Goal: Find specific page/section: Find specific page/section

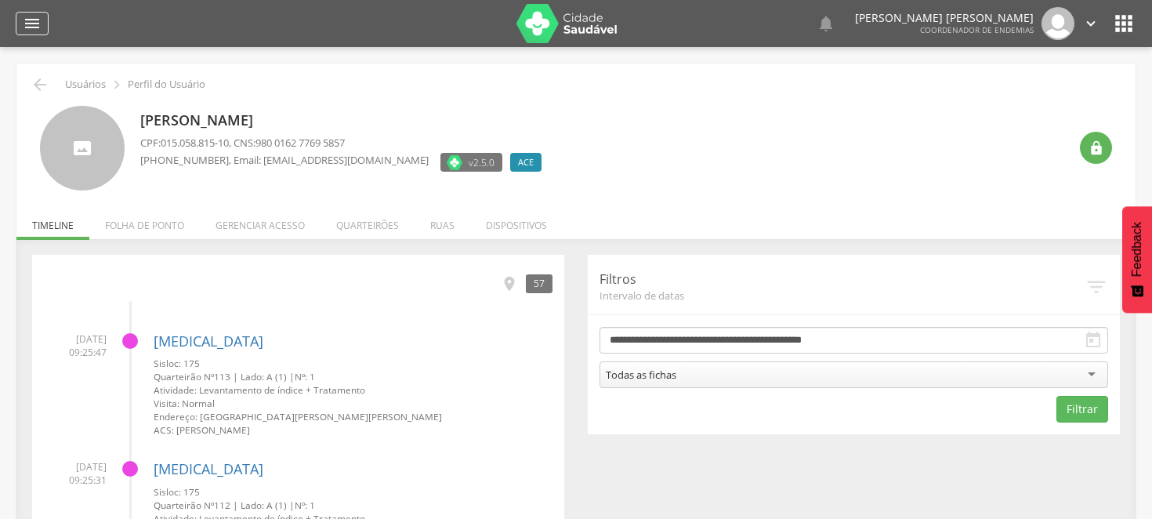
click at [43, 17] on div "" at bounding box center [32, 24] width 33 height 24
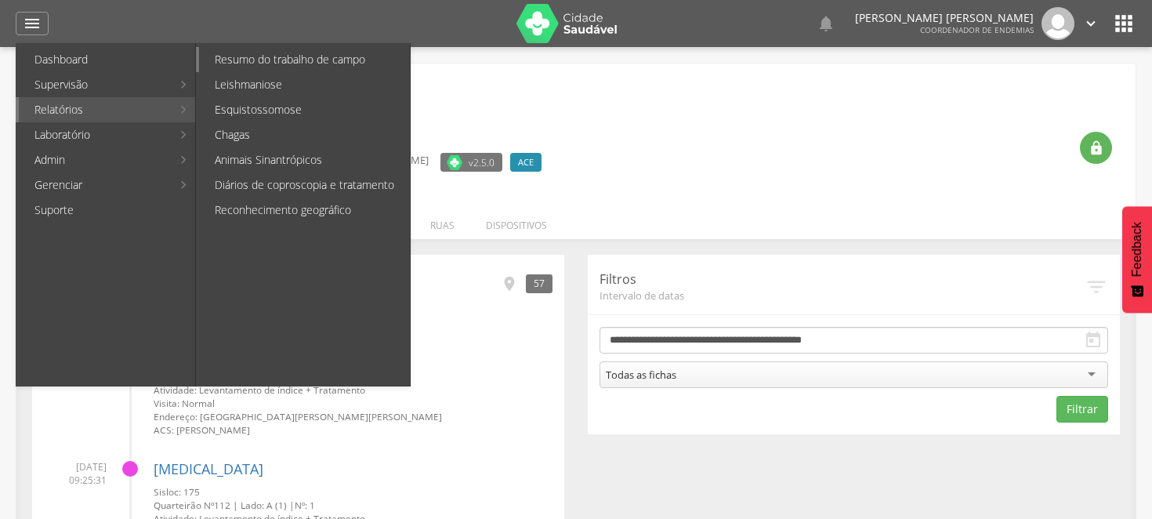
click at [233, 59] on link "Resumo do trabalho de campo" at bounding box center [304, 59] width 211 height 25
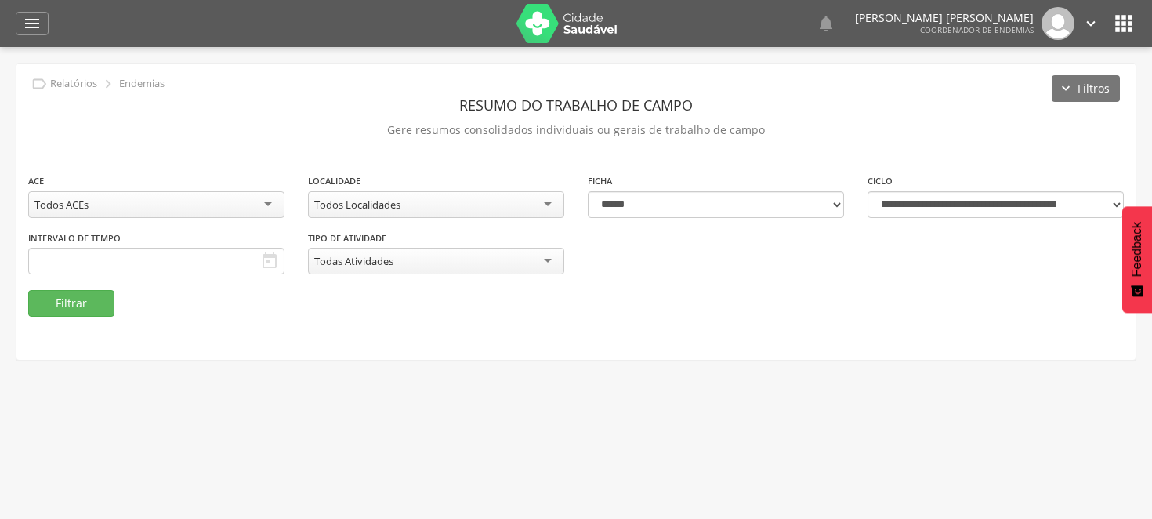
type input "**********"
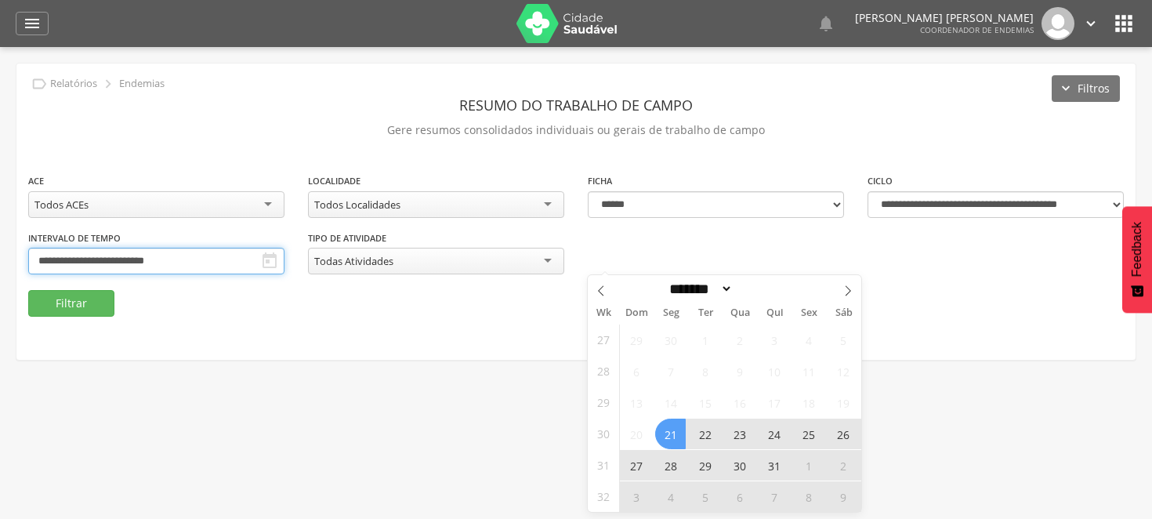
click at [284, 255] on input "**********" at bounding box center [156, 261] width 256 height 27
click at [841, 288] on span at bounding box center [848, 288] width 27 height 27
select select "*"
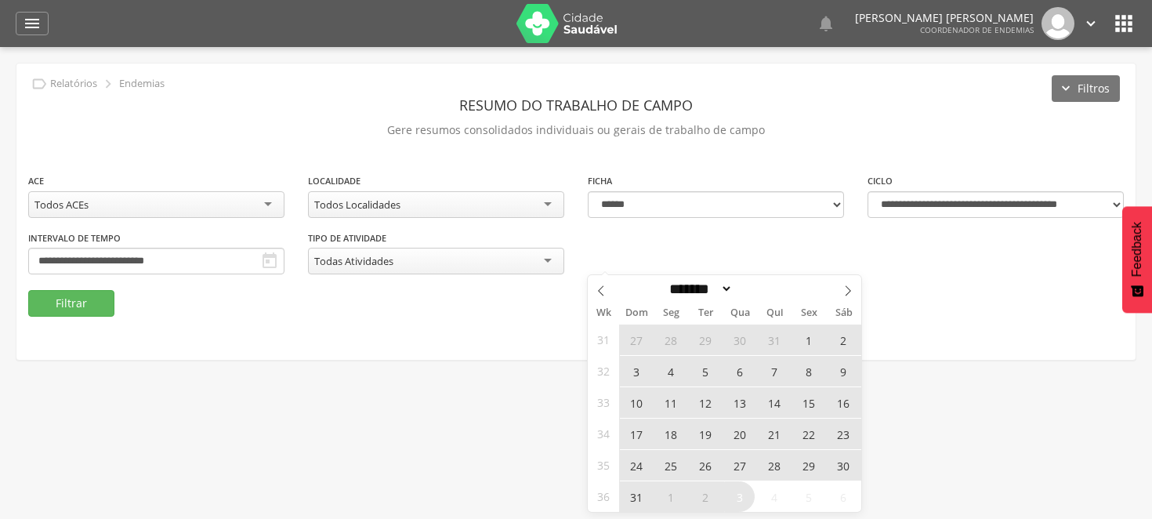
click at [640, 455] on span "24" at bounding box center [636, 465] width 31 height 31
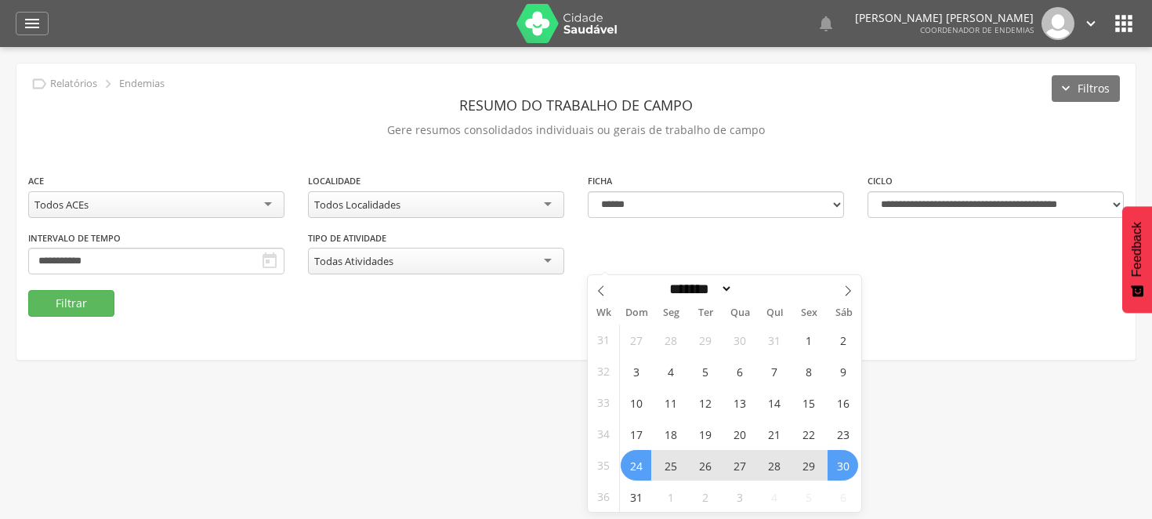
click at [835, 465] on span "30" at bounding box center [843, 465] width 31 height 31
type input "**********"
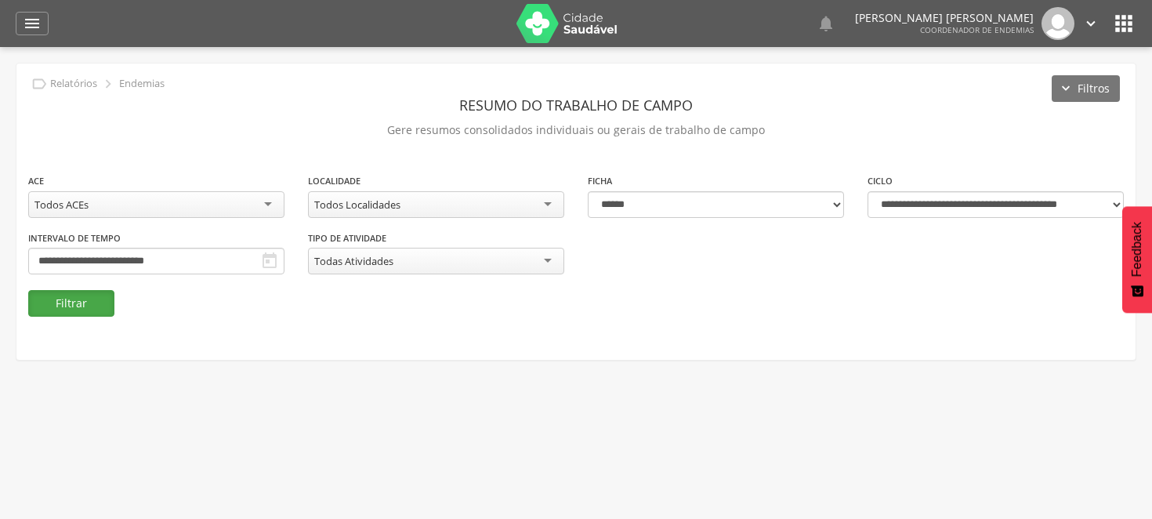
click at [68, 309] on button "Filtrar" at bounding box center [71, 303] width 86 height 27
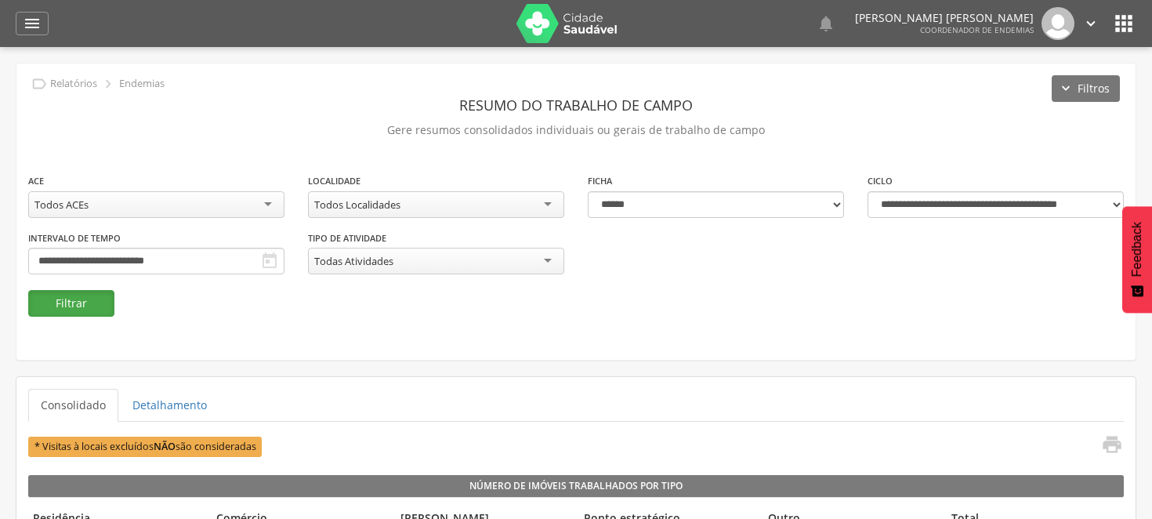
click at [71, 299] on button "Filtrar" at bounding box center [71, 303] width 86 height 27
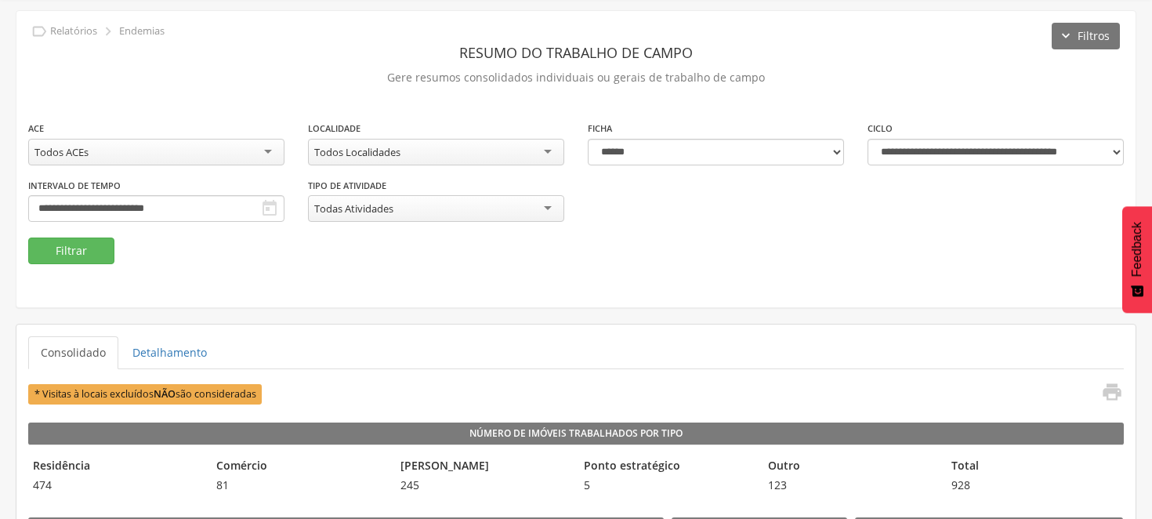
scroll to position [47, 0]
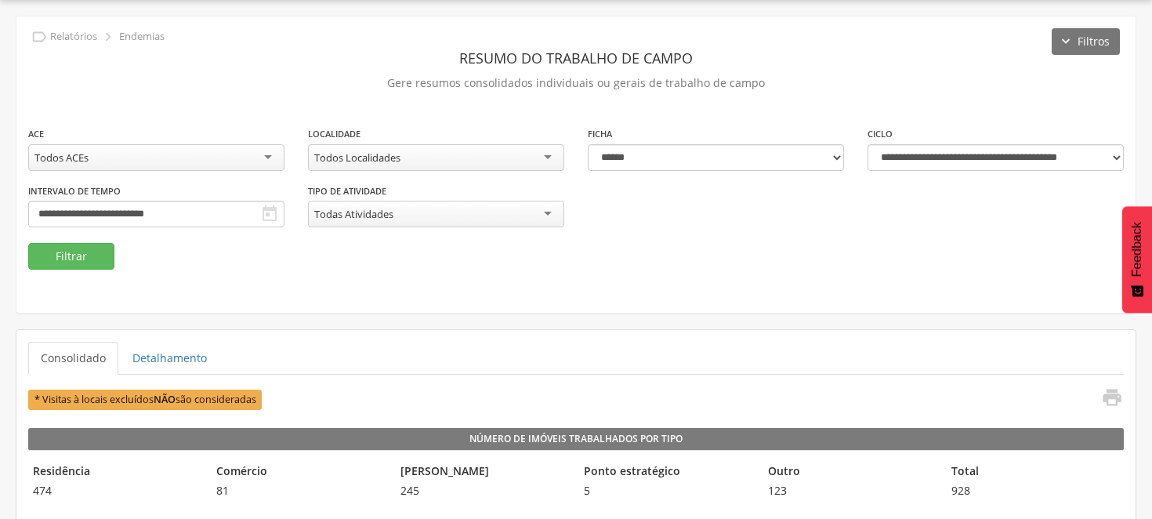
click at [550, 154] on div "Todos Localidades" at bounding box center [436, 157] width 256 height 27
click at [82, 255] on button "Filtrar" at bounding box center [71, 256] width 86 height 27
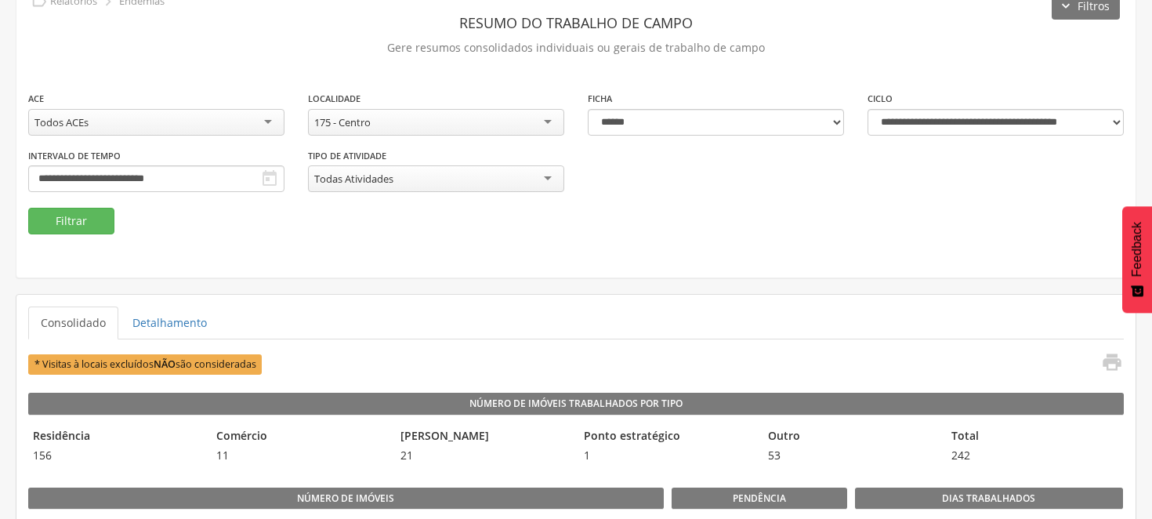
scroll to position [0, 0]
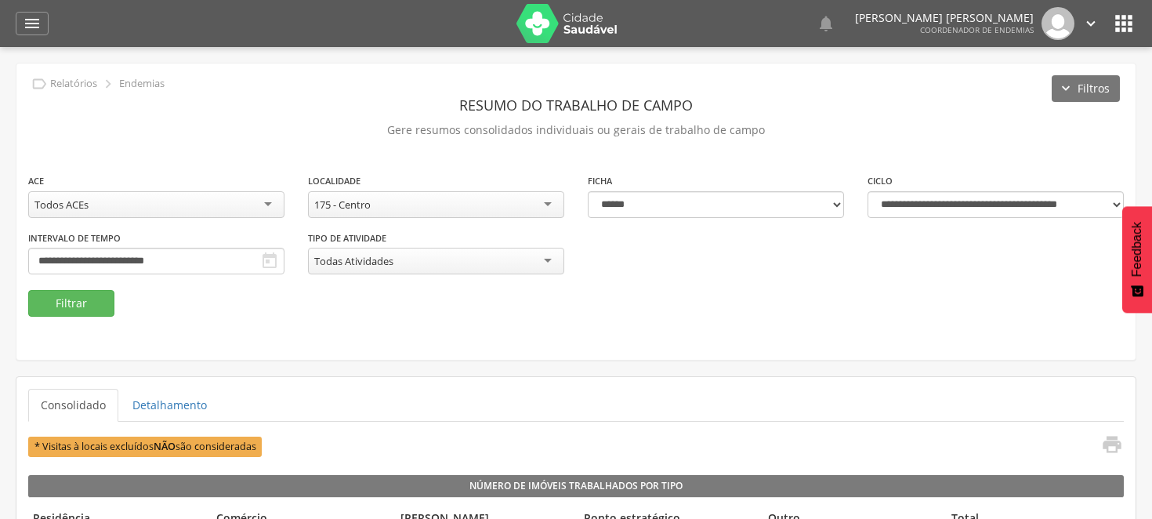
click at [547, 199] on div "175 - Centro" at bounding box center [436, 204] width 256 height 27
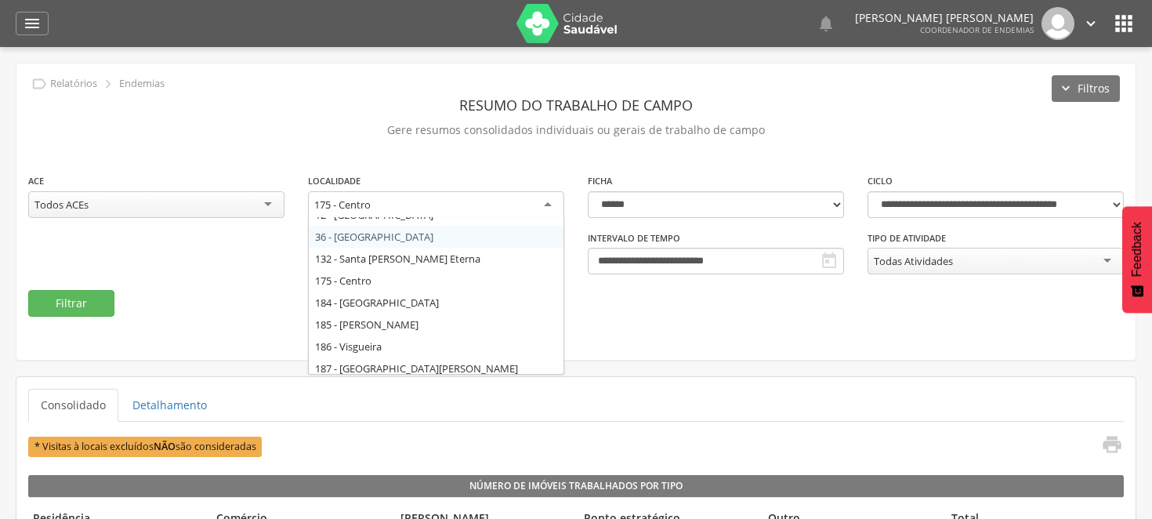
scroll to position [87, 0]
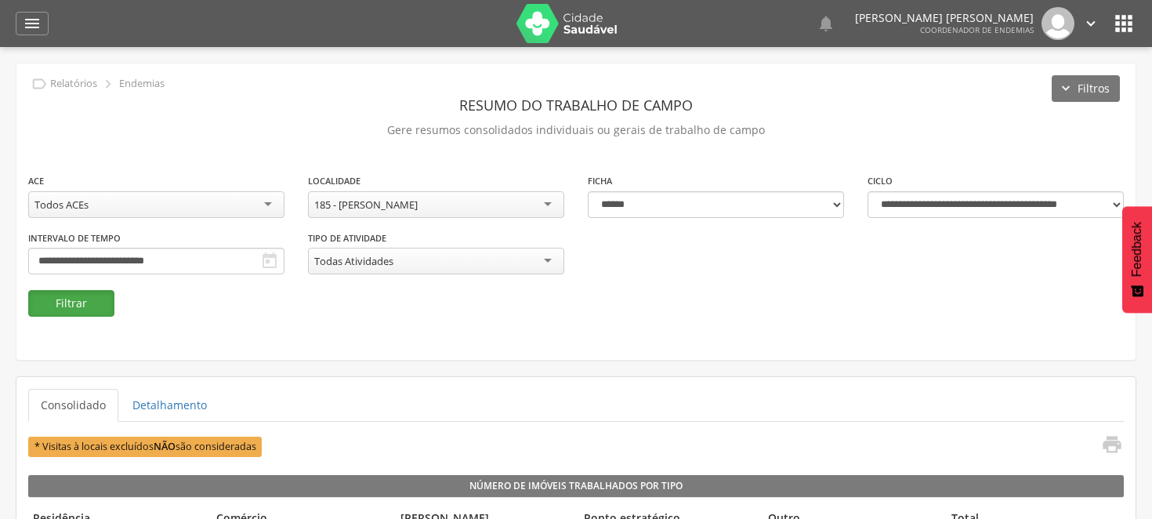
click at [87, 294] on button "Filtrar" at bounding box center [71, 303] width 86 height 27
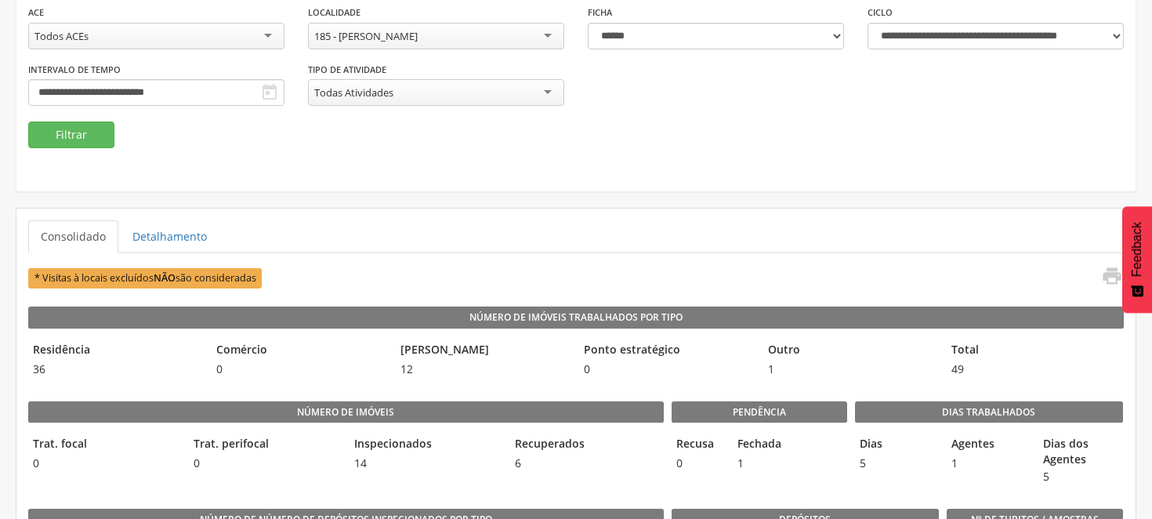
scroll to position [0, 0]
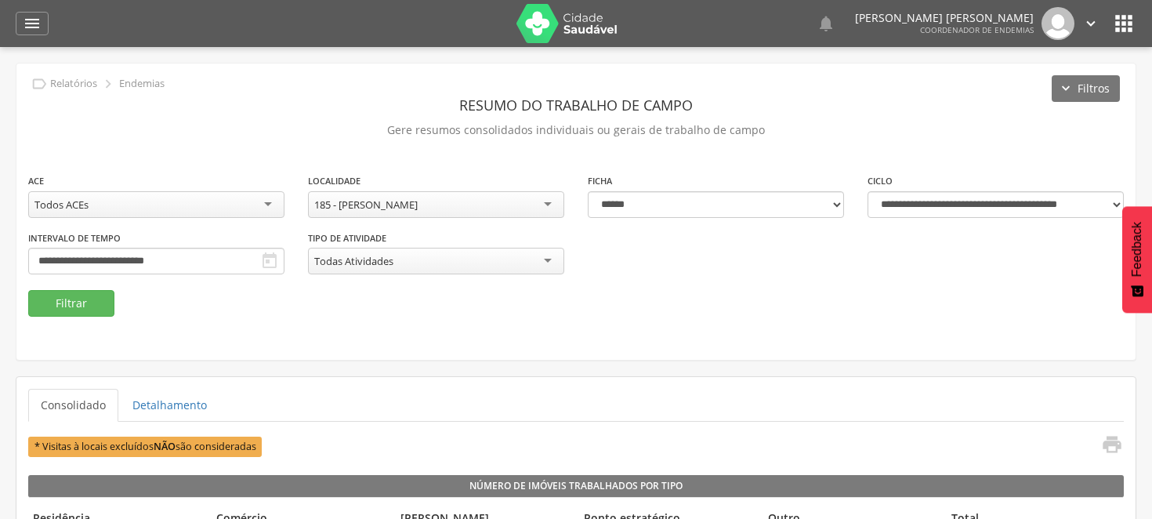
click at [549, 198] on div "185 - [PERSON_NAME]" at bounding box center [436, 204] width 256 height 27
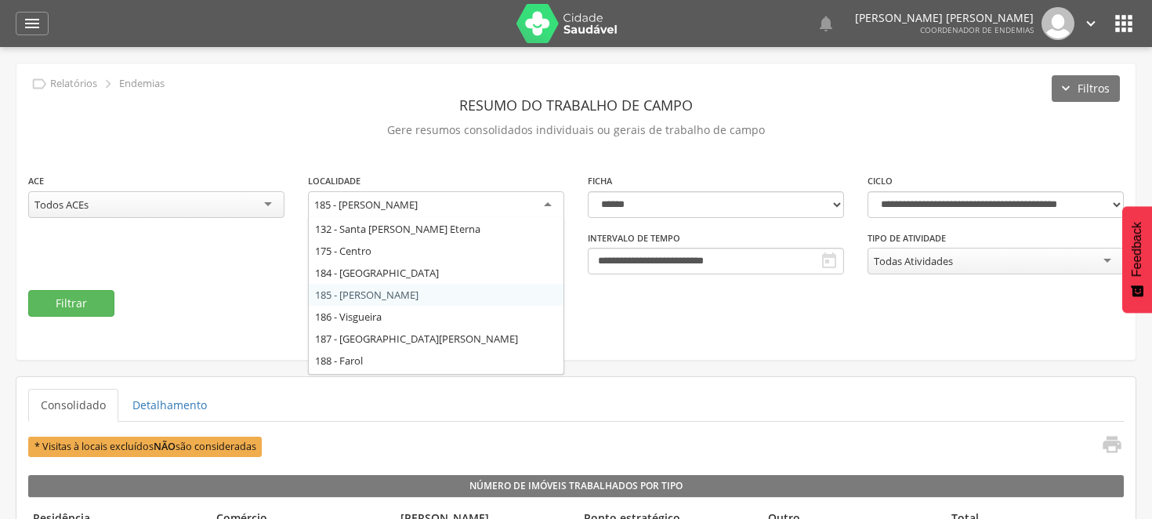
scroll to position [172, 0]
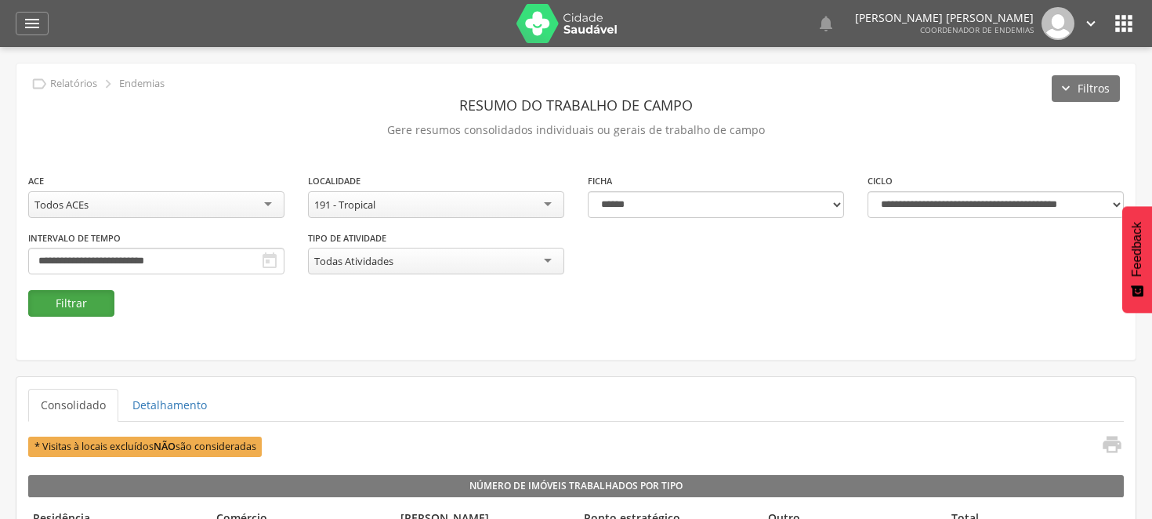
click at [99, 310] on button "Filtrar" at bounding box center [71, 303] width 86 height 27
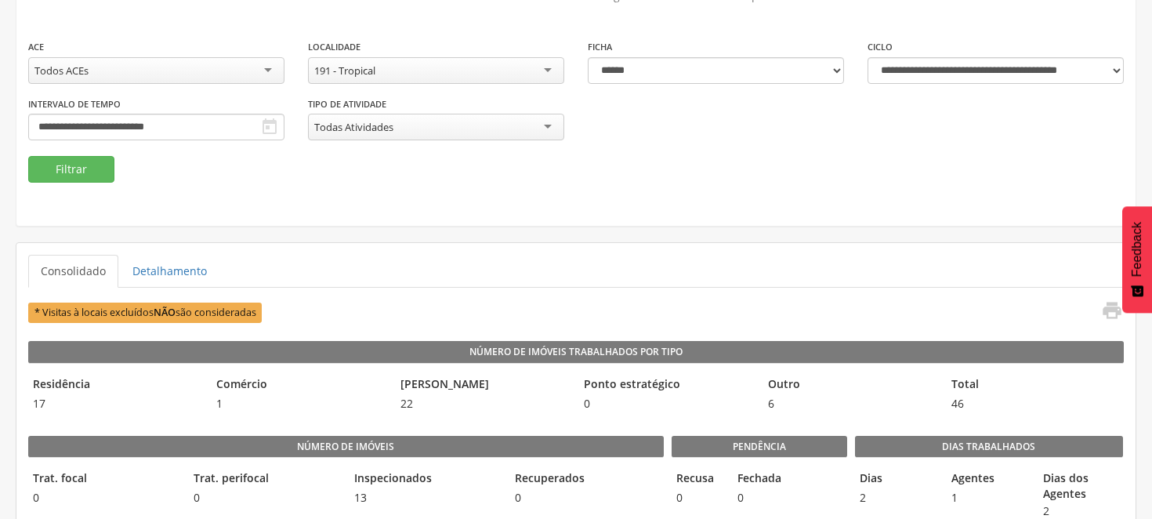
scroll to position [47, 0]
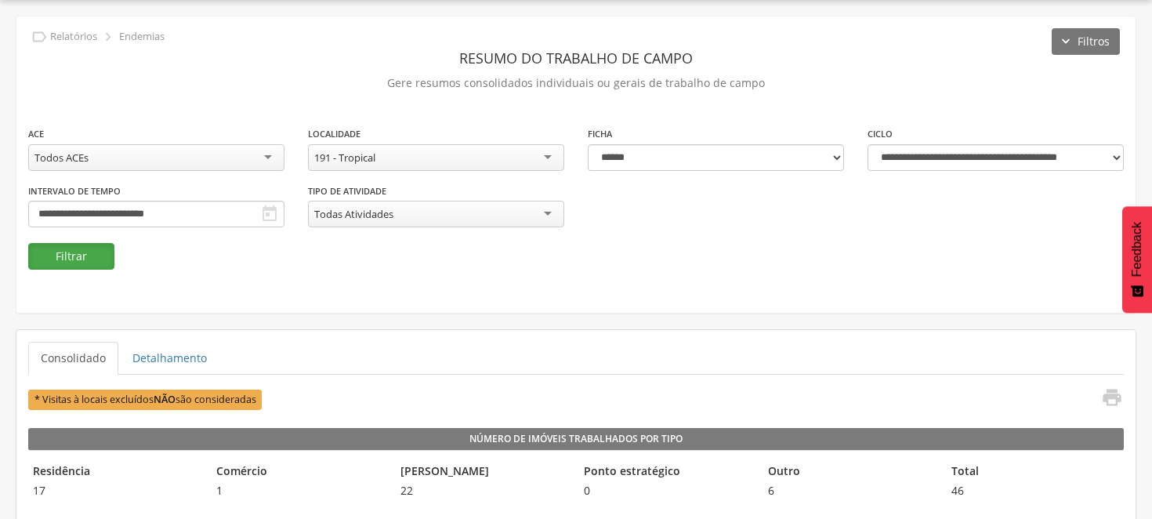
click at [97, 245] on button "Filtrar" at bounding box center [71, 256] width 86 height 27
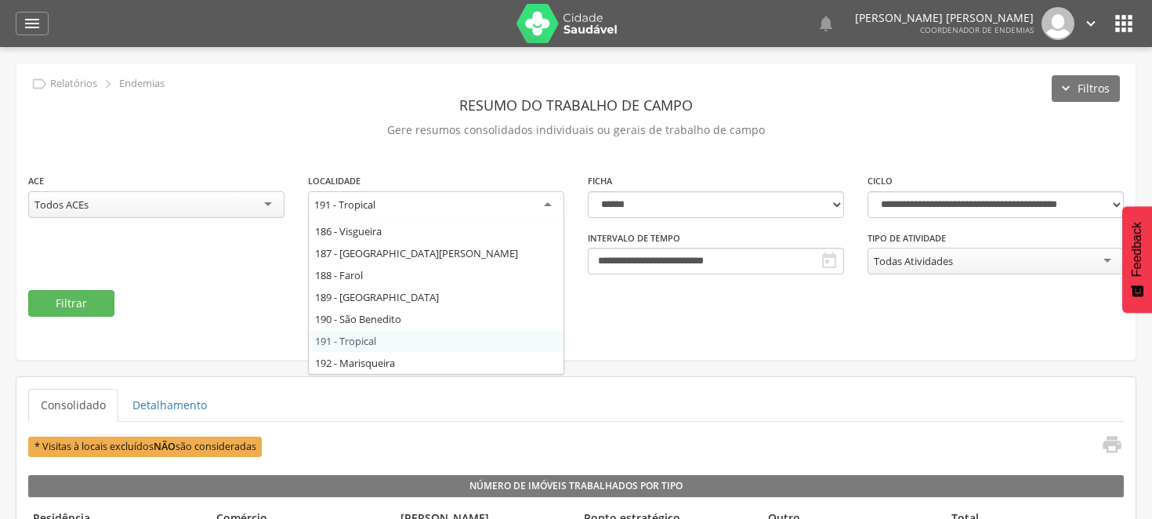
click at [545, 200] on div "191 - Tropical" at bounding box center [436, 205] width 256 height 28
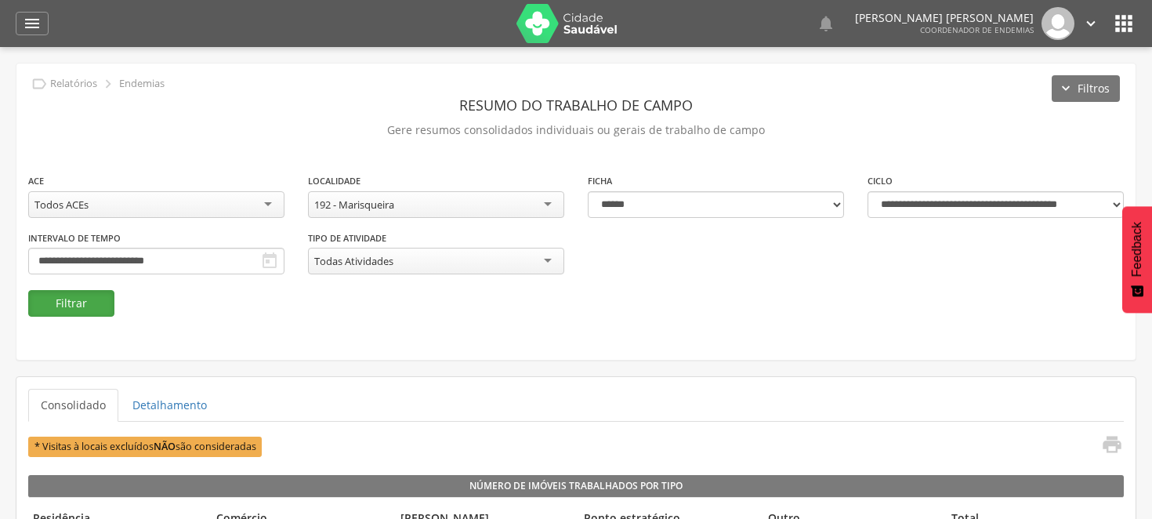
click at [90, 304] on button "Filtrar" at bounding box center [71, 303] width 86 height 27
click at [550, 201] on div "192 - Marisqueira" at bounding box center [436, 204] width 256 height 27
click at [90, 292] on button "Filtrar" at bounding box center [71, 303] width 86 height 27
click at [82, 296] on button "Filtrar" at bounding box center [71, 303] width 86 height 27
click at [73, 299] on button "Filtrar" at bounding box center [71, 303] width 86 height 27
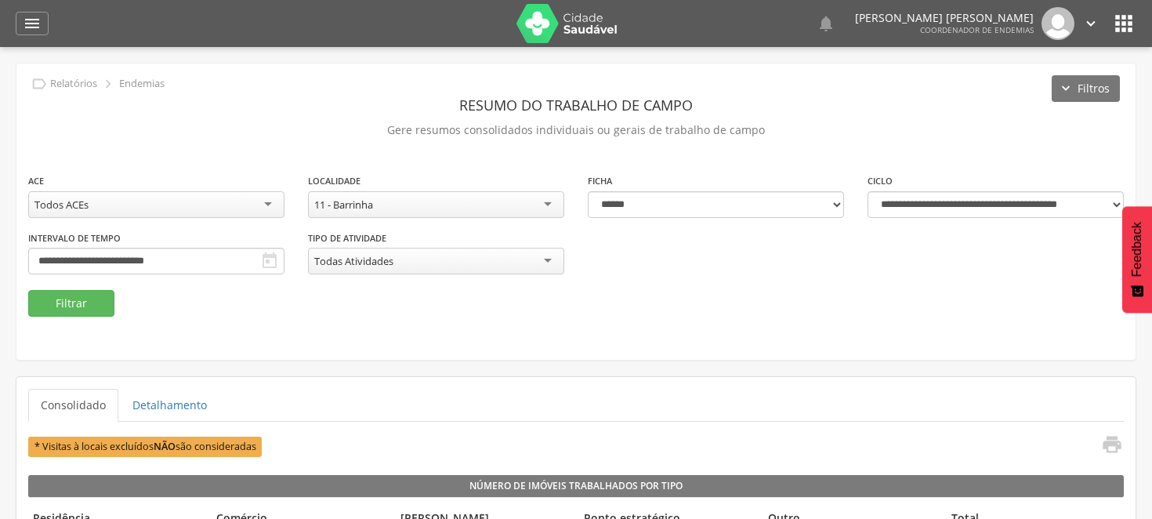
click at [550, 200] on div "11 - Barrinha" at bounding box center [436, 204] width 256 height 27
click at [63, 299] on button "Filtrar" at bounding box center [71, 303] width 86 height 27
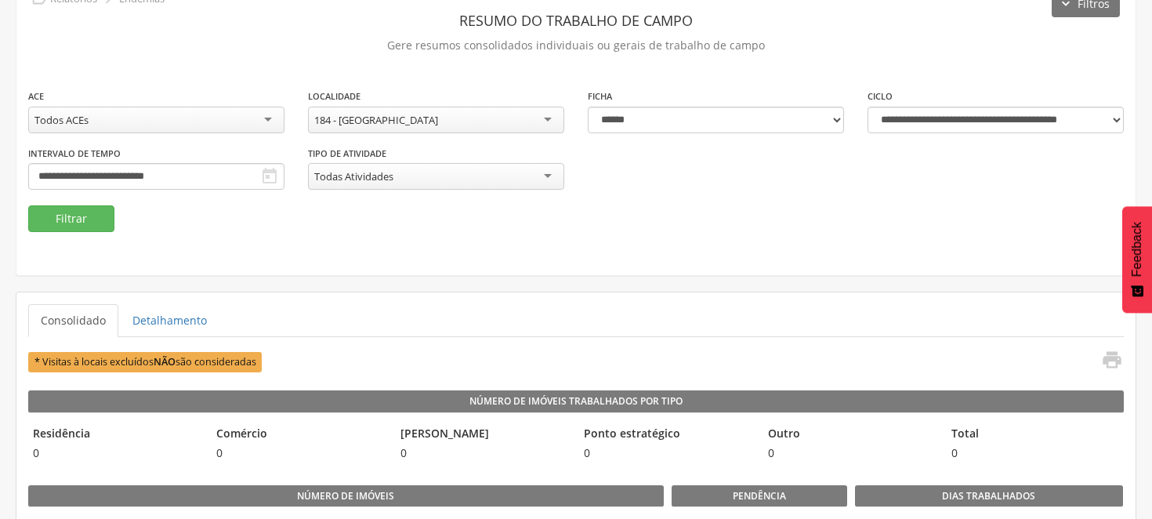
scroll to position [47, 0]
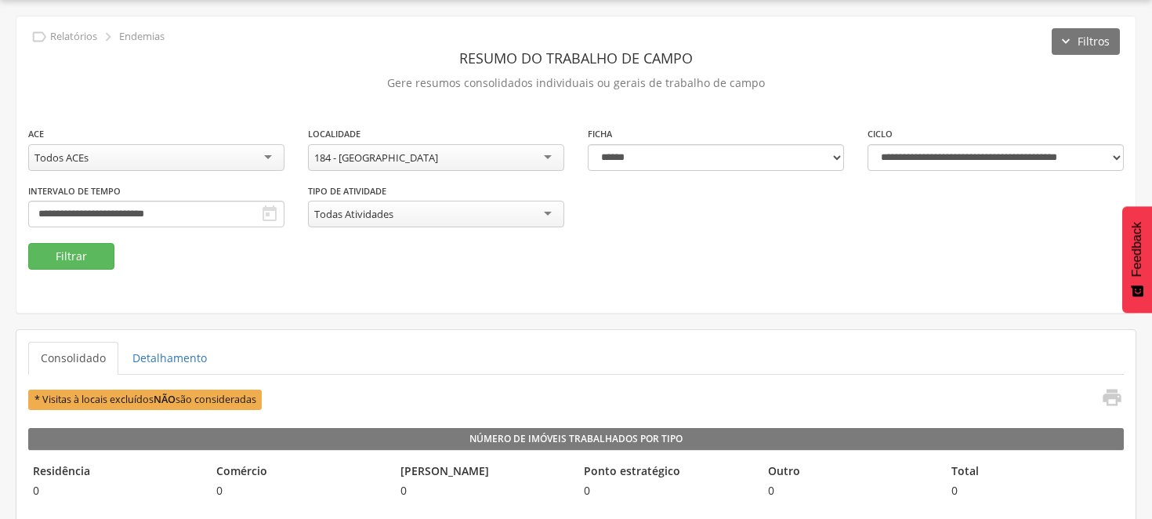
click at [550, 155] on div "184 - [GEOGRAPHIC_DATA]" at bounding box center [436, 157] width 256 height 27
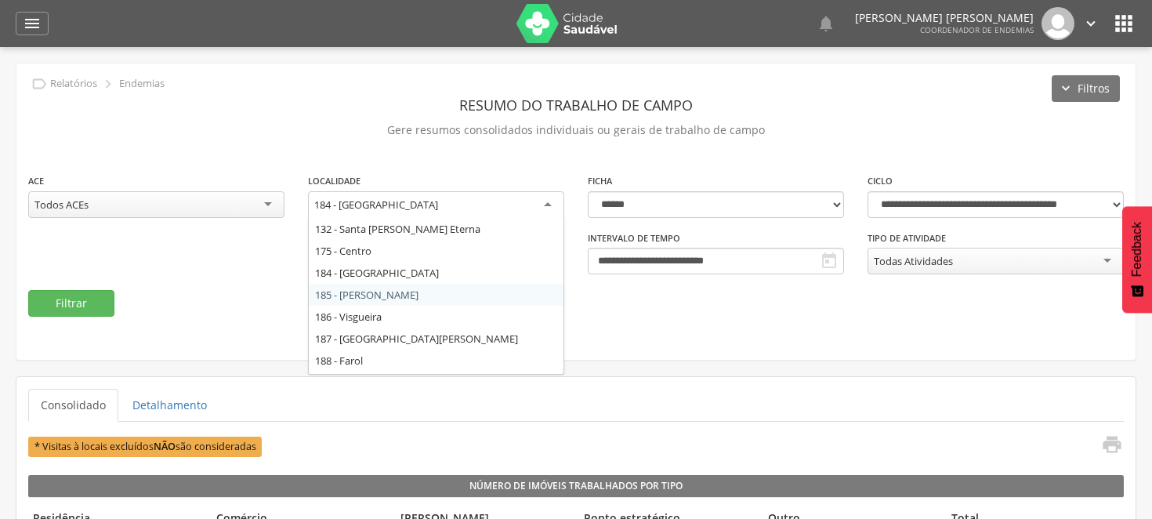
scroll to position [172, 0]
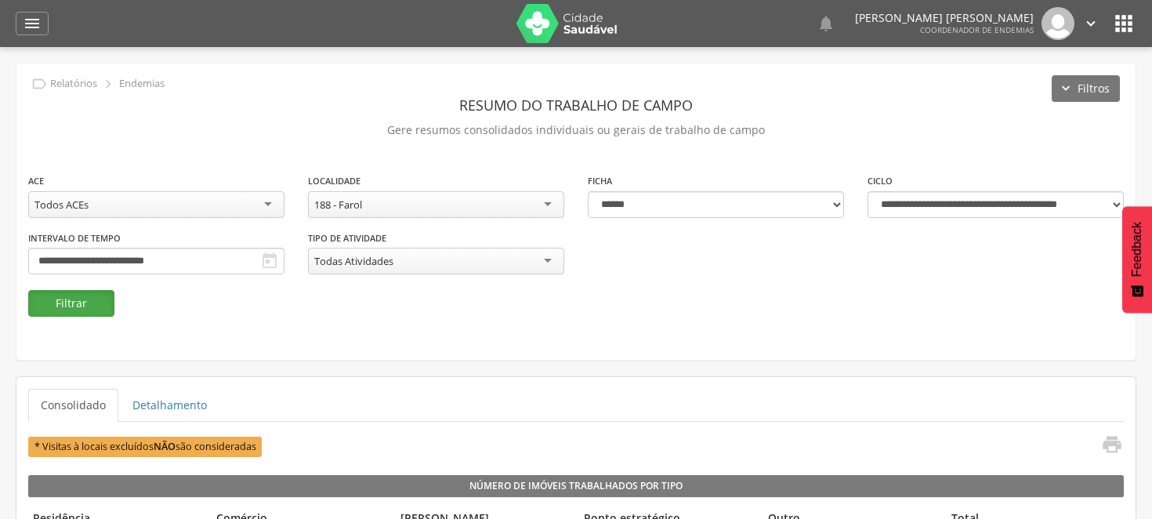
click at [90, 306] on button "Filtrar" at bounding box center [71, 303] width 86 height 27
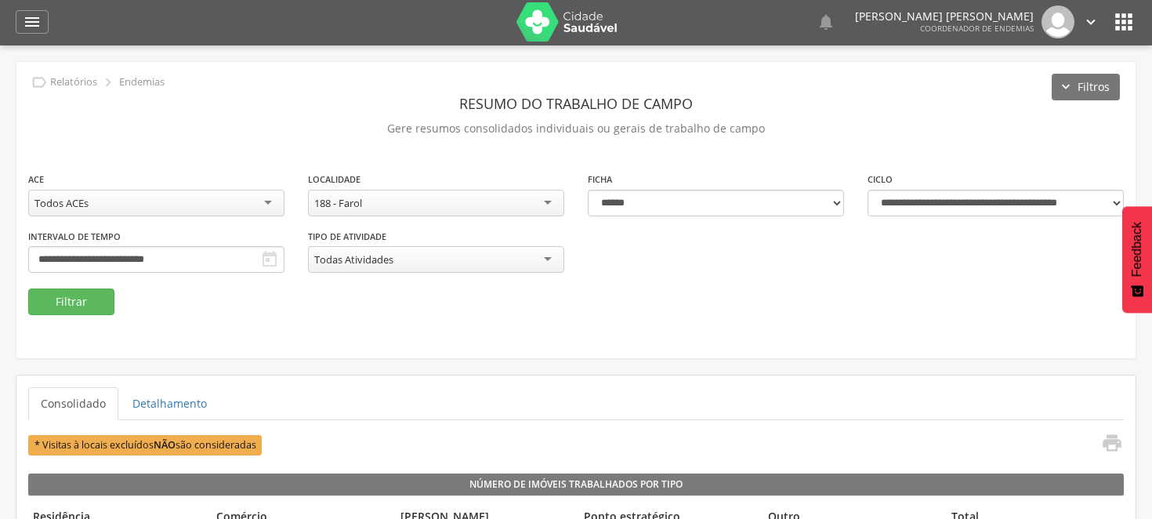
scroll to position [0, 0]
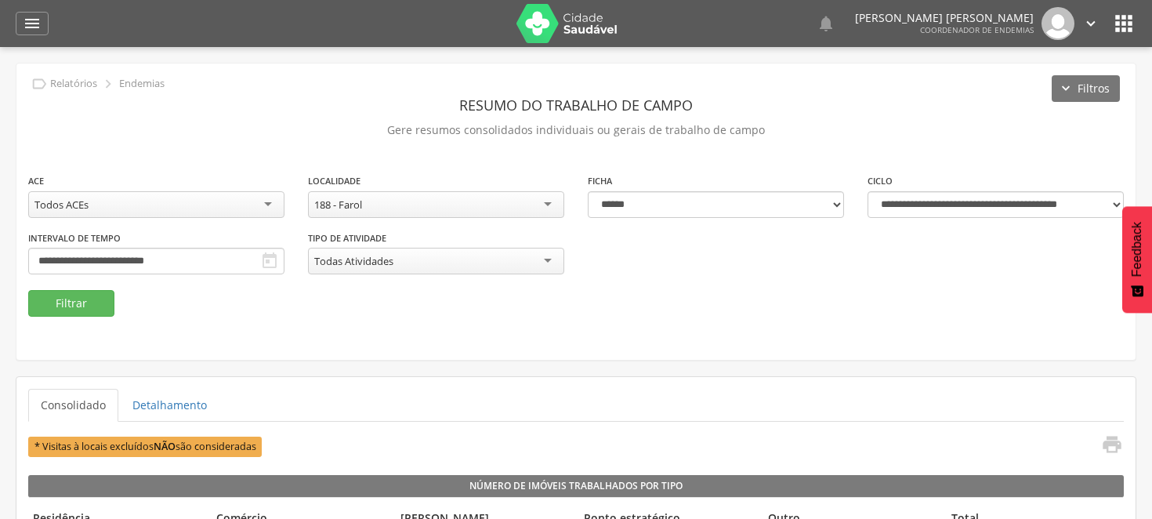
click at [543, 197] on div "188 - Farol" at bounding box center [436, 204] width 256 height 27
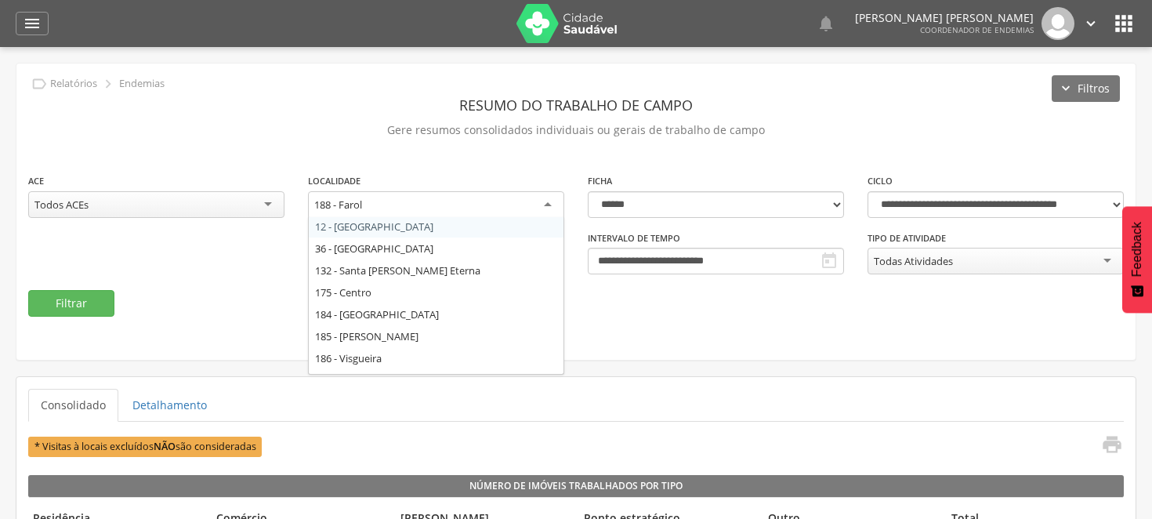
scroll to position [87, 0]
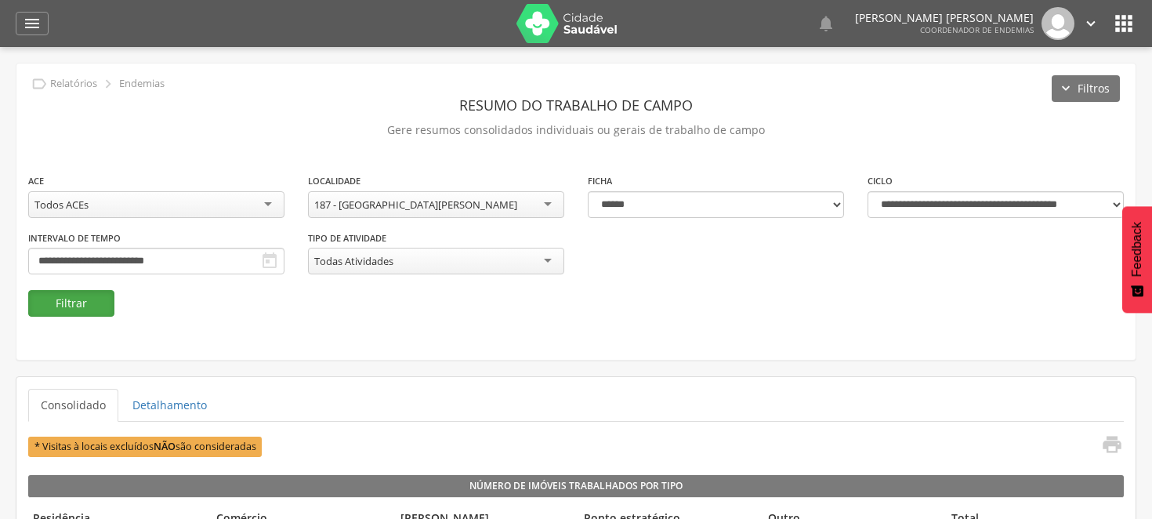
click at [75, 303] on button "Filtrar" at bounding box center [71, 303] width 86 height 27
click at [98, 298] on button "Filtrar" at bounding box center [71, 303] width 86 height 27
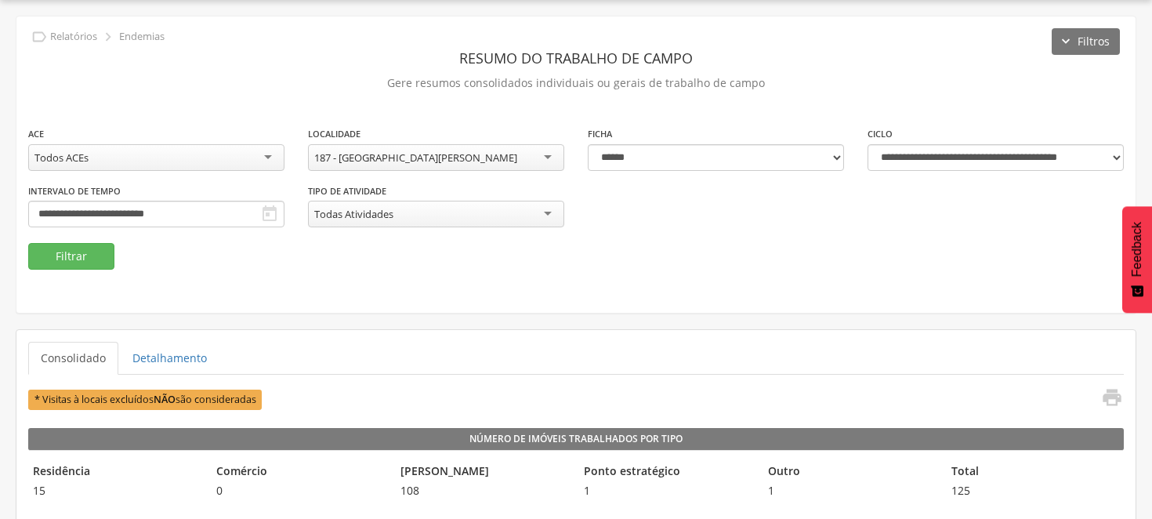
scroll to position [134, 0]
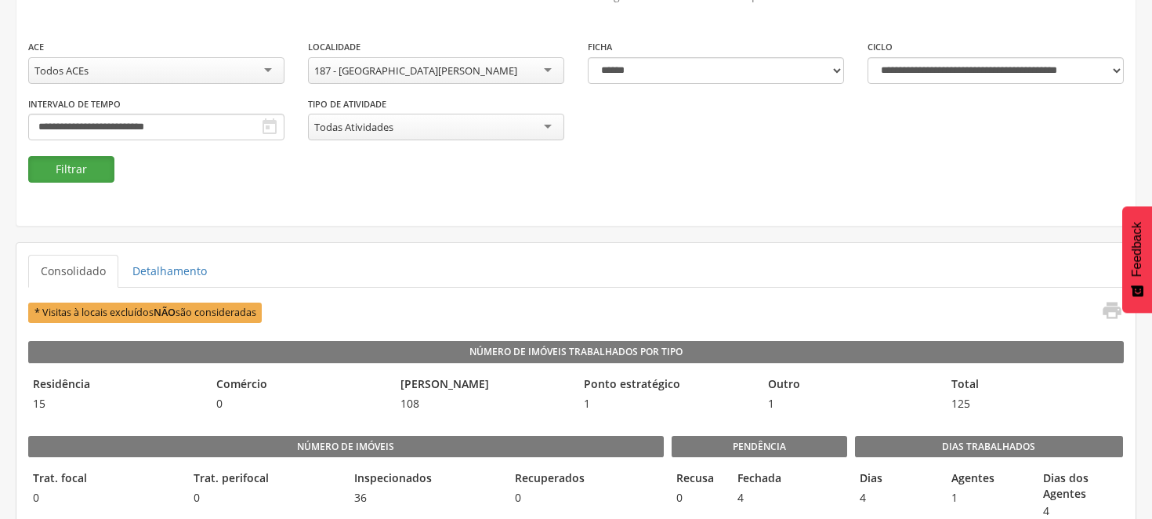
click at [63, 161] on button "Filtrar" at bounding box center [71, 169] width 86 height 27
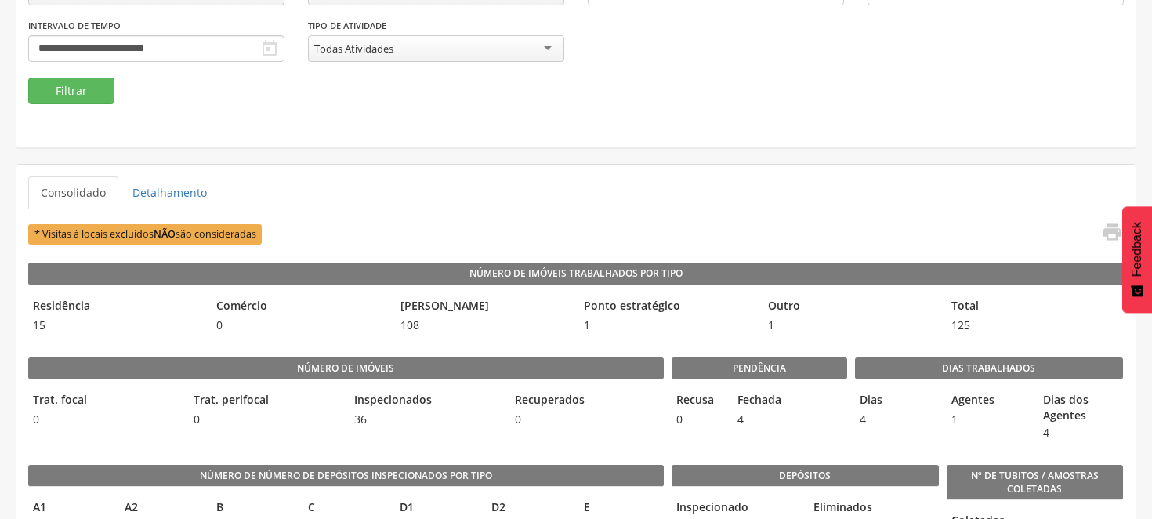
scroll to position [123, 0]
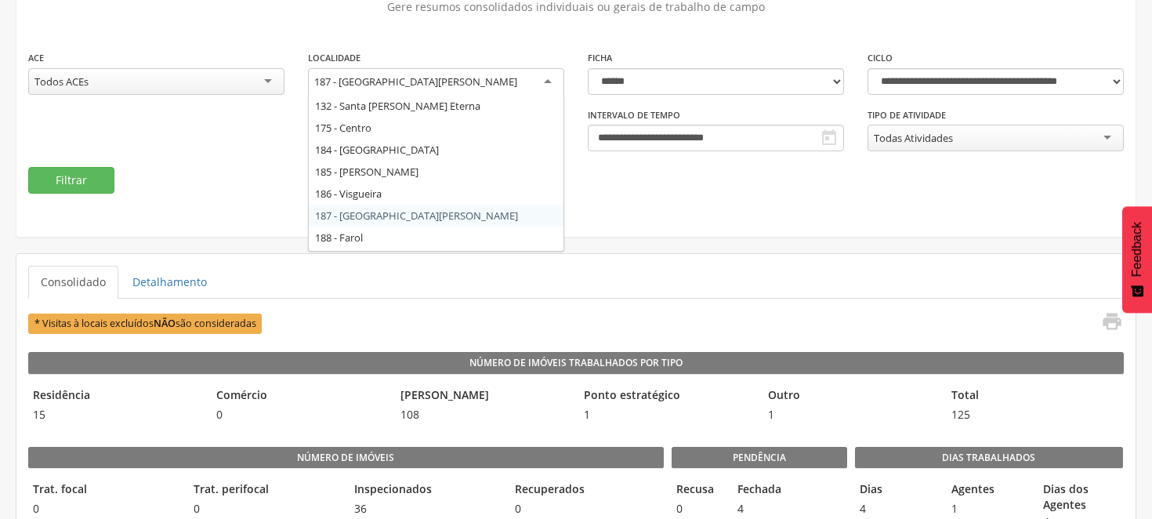
click at [542, 76] on div "187 - [GEOGRAPHIC_DATA][PERSON_NAME]" at bounding box center [436, 82] width 256 height 28
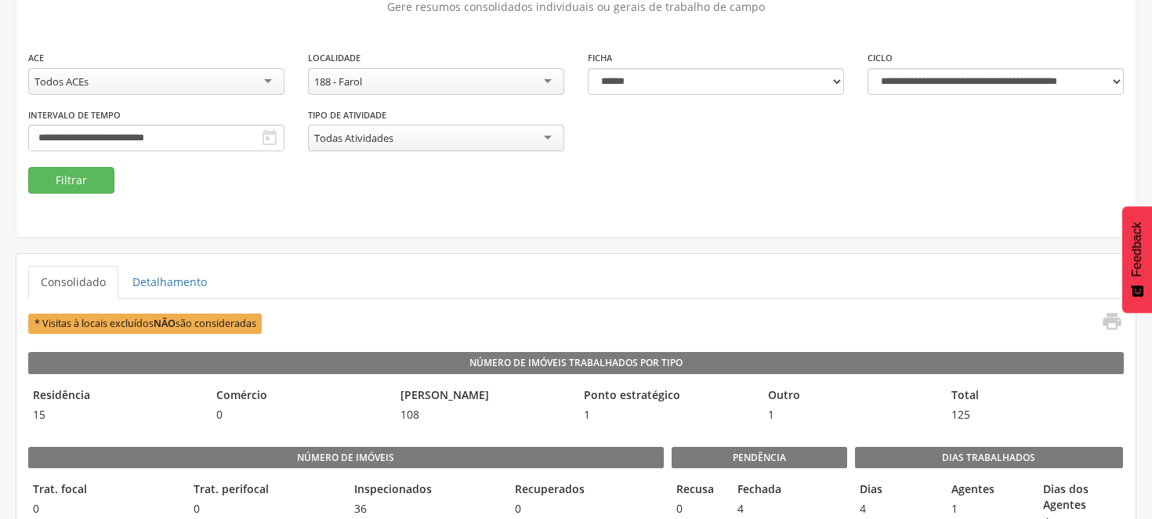
scroll to position [0, 0]
click at [77, 184] on button "Filtrar" at bounding box center [71, 180] width 86 height 27
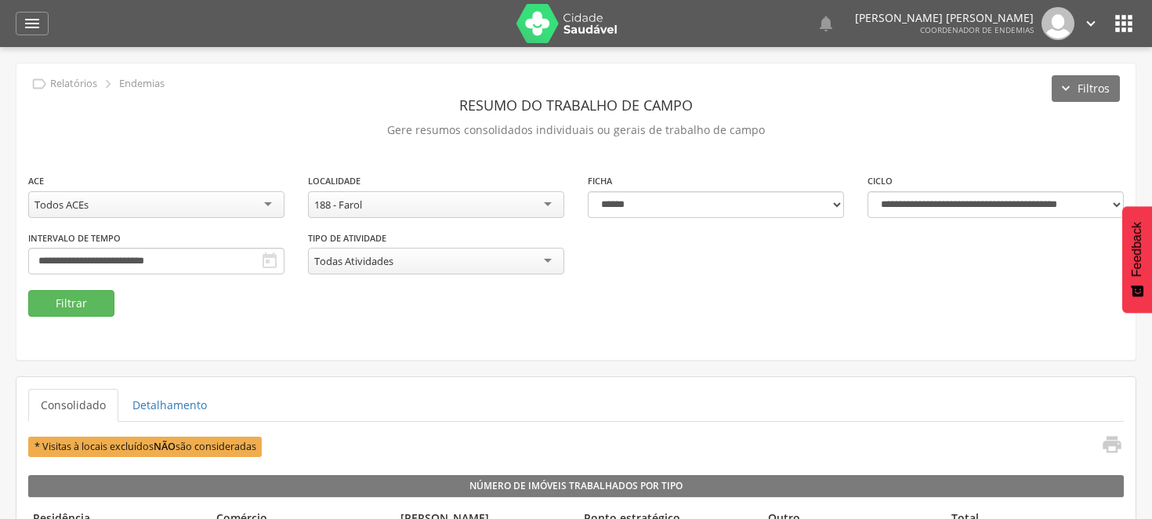
click at [546, 197] on div "188 - Farol" at bounding box center [436, 204] width 256 height 27
click at [71, 295] on button "Filtrar" at bounding box center [71, 303] width 86 height 27
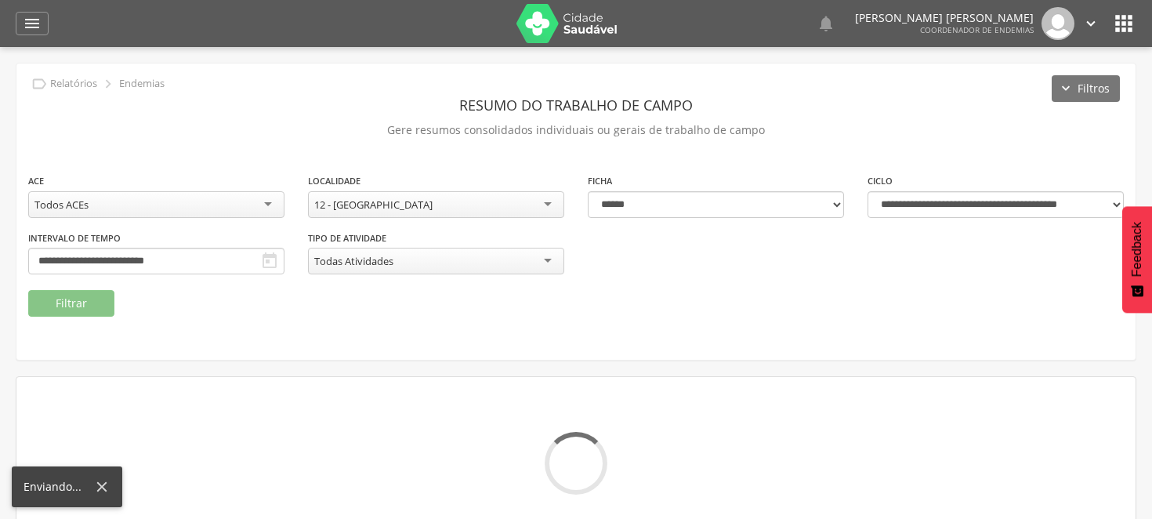
scroll to position [47, 0]
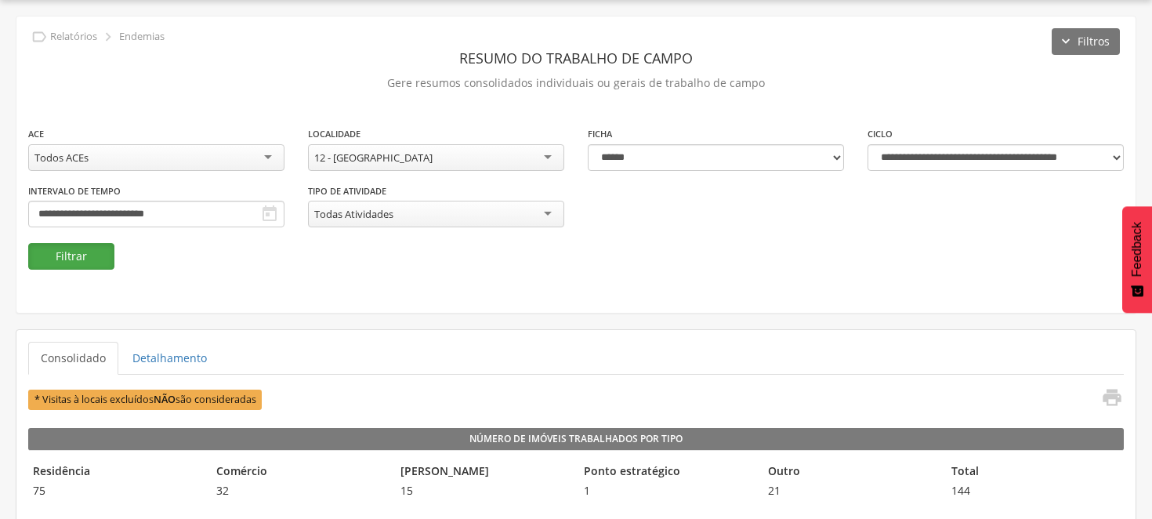
click at [45, 254] on button "Filtrar" at bounding box center [71, 256] width 86 height 27
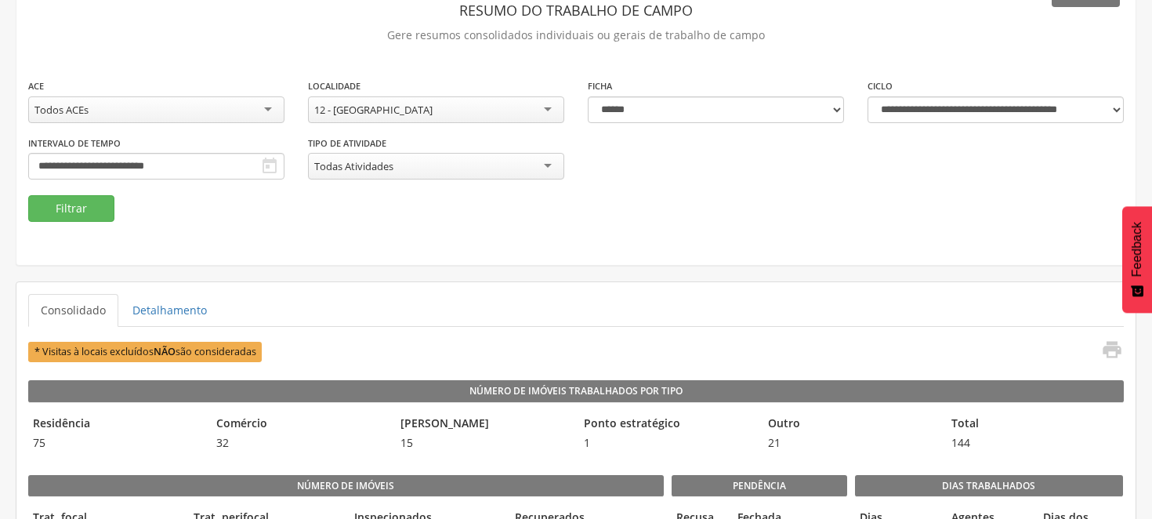
scroll to position [65, 0]
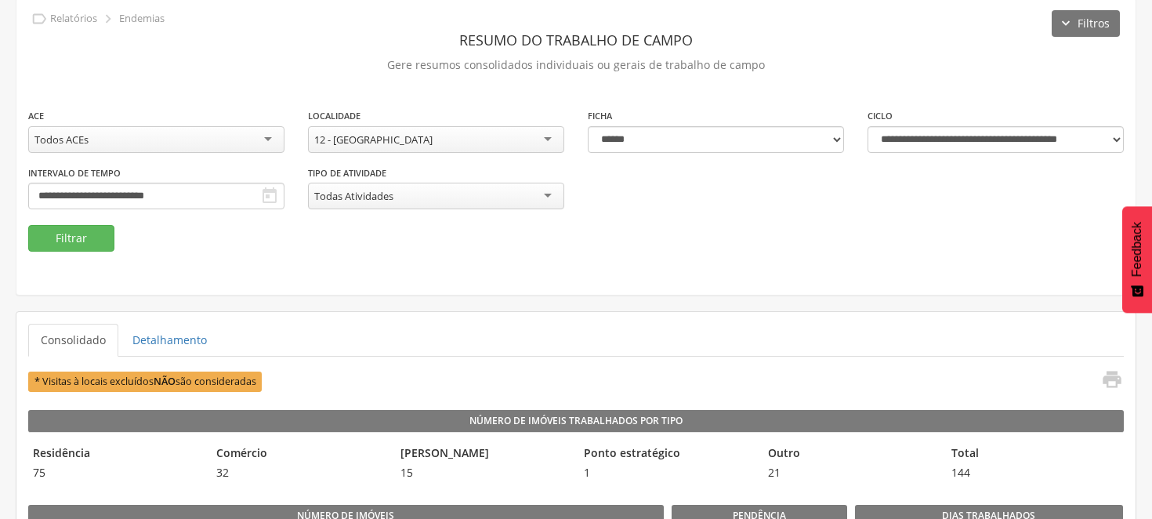
click at [551, 136] on div "12 - [GEOGRAPHIC_DATA]" at bounding box center [436, 139] width 256 height 27
click at [89, 234] on button "Filtrar" at bounding box center [71, 238] width 86 height 27
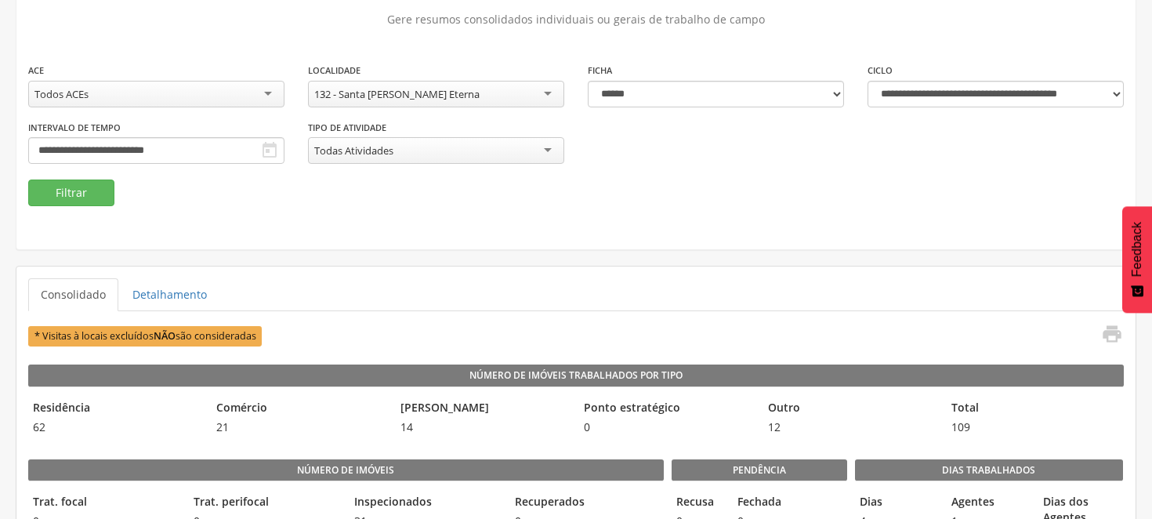
scroll to position [152, 0]
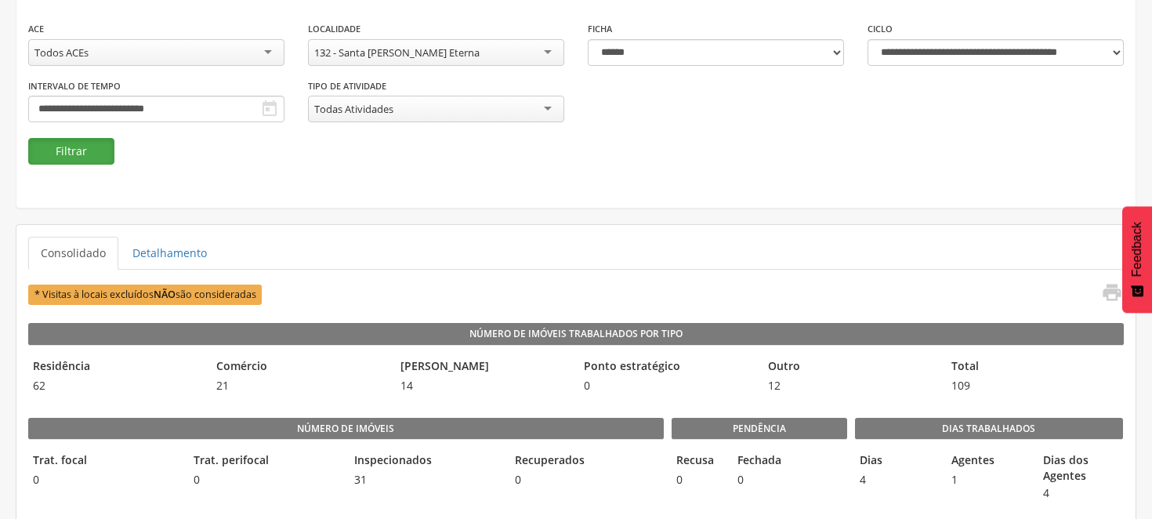
click at [73, 142] on button "Filtrar" at bounding box center [71, 151] width 86 height 27
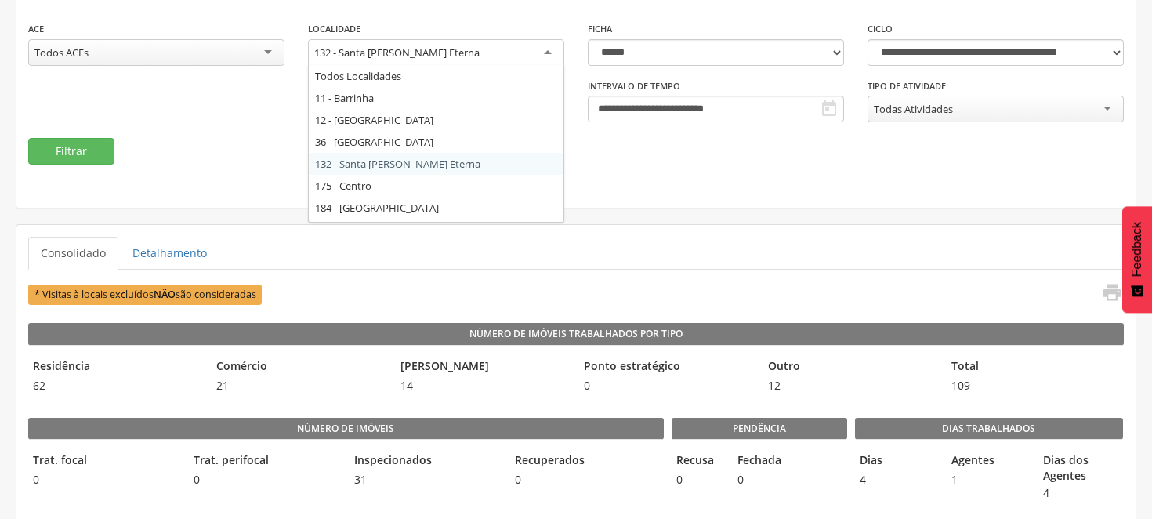
click at [549, 48] on div "132 - Santa [PERSON_NAME] Eterna" at bounding box center [436, 53] width 256 height 28
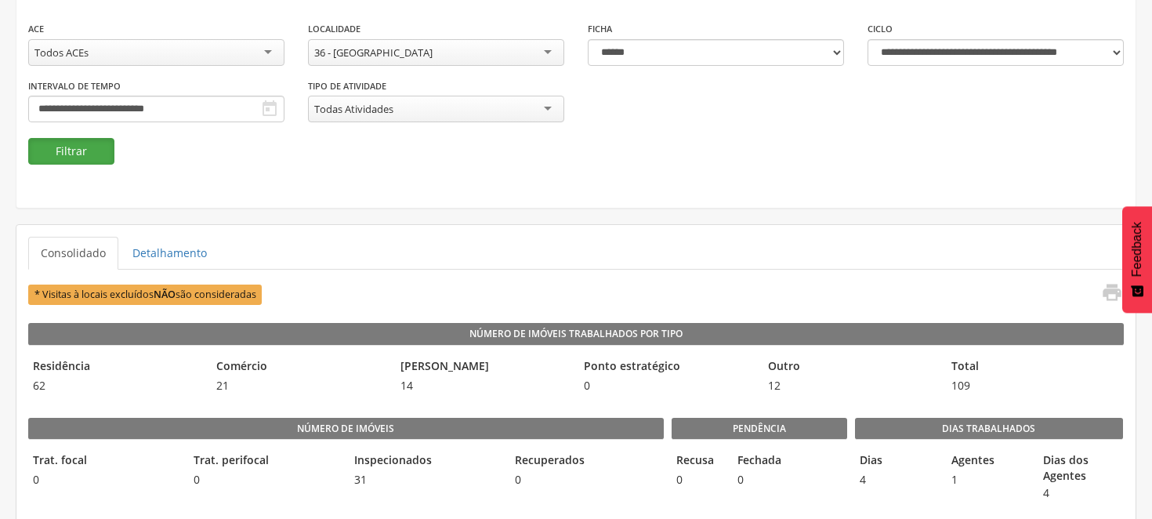
click at [82, 149] on button "Filtrar" at bounding box center [71, 151] width 86 height 27
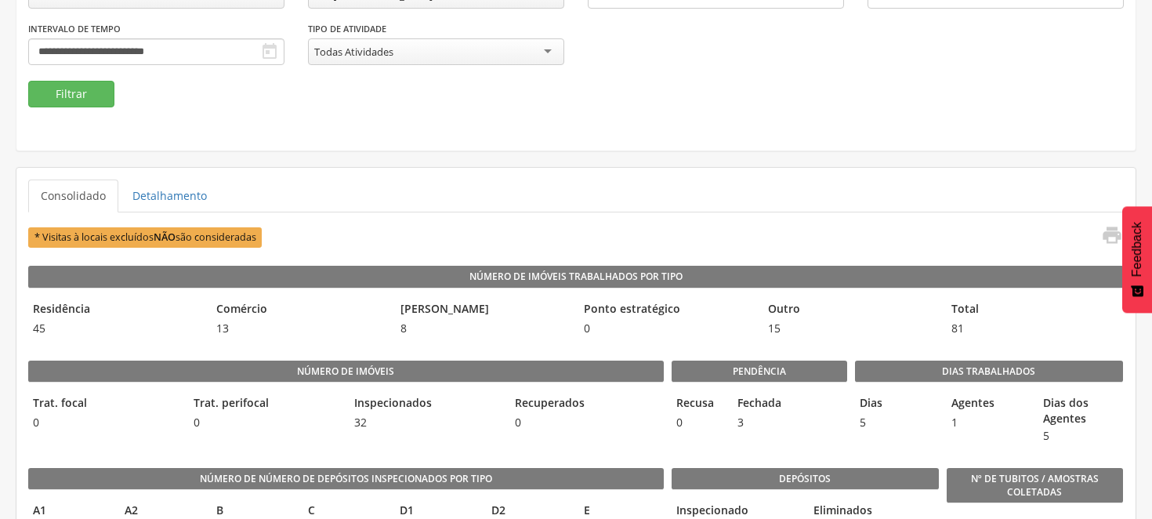
scroll to position [239, 0]
